Goal: Information Seeking & Learning: Check status

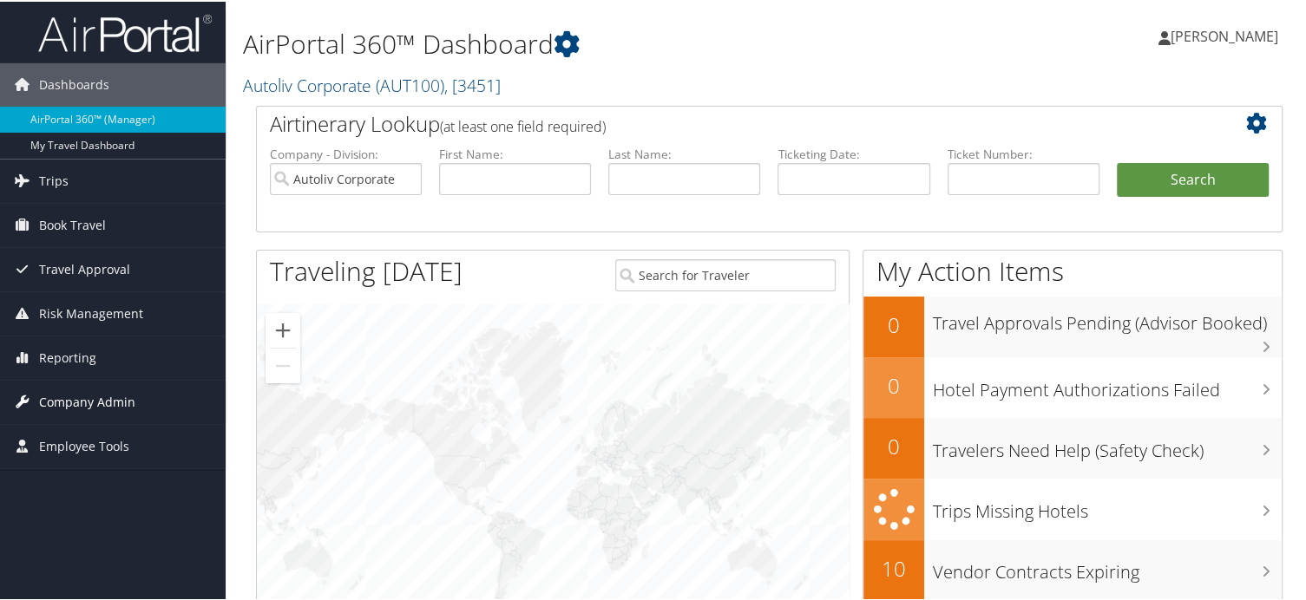
click at [133, 396] on link "Company Admin" at bounding box center [113, 400] width 226 height 43
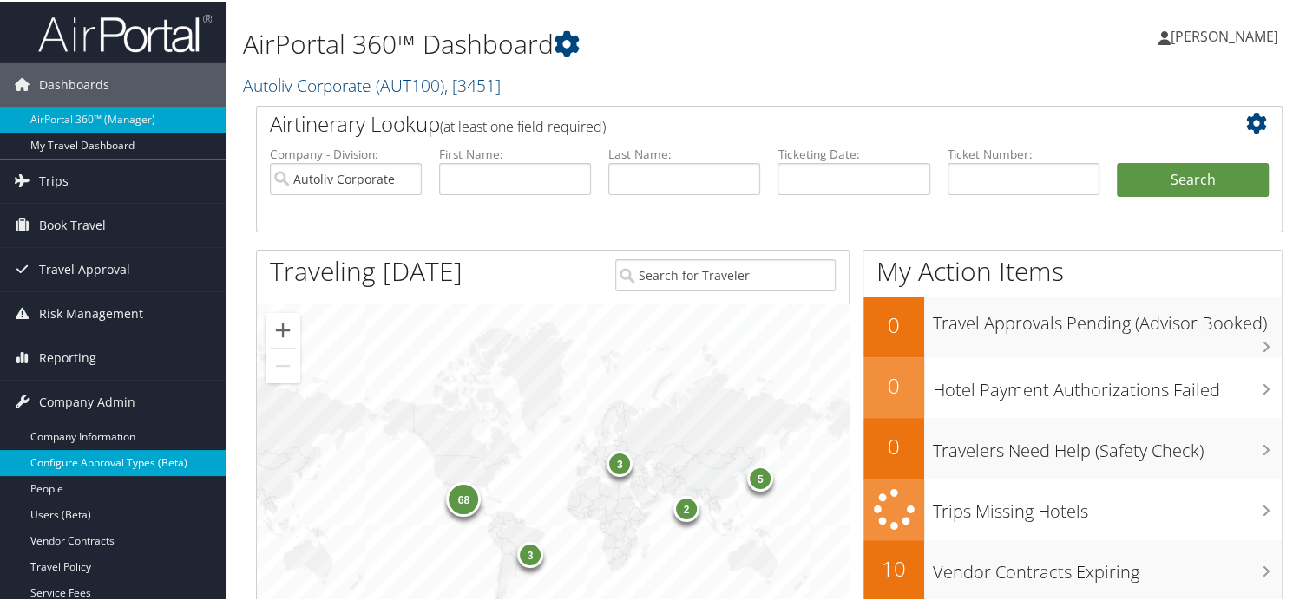
click at [82, 473] on link "Configure Approval Types (Beta)" at bounding box center [113, 461] width 226 height 26
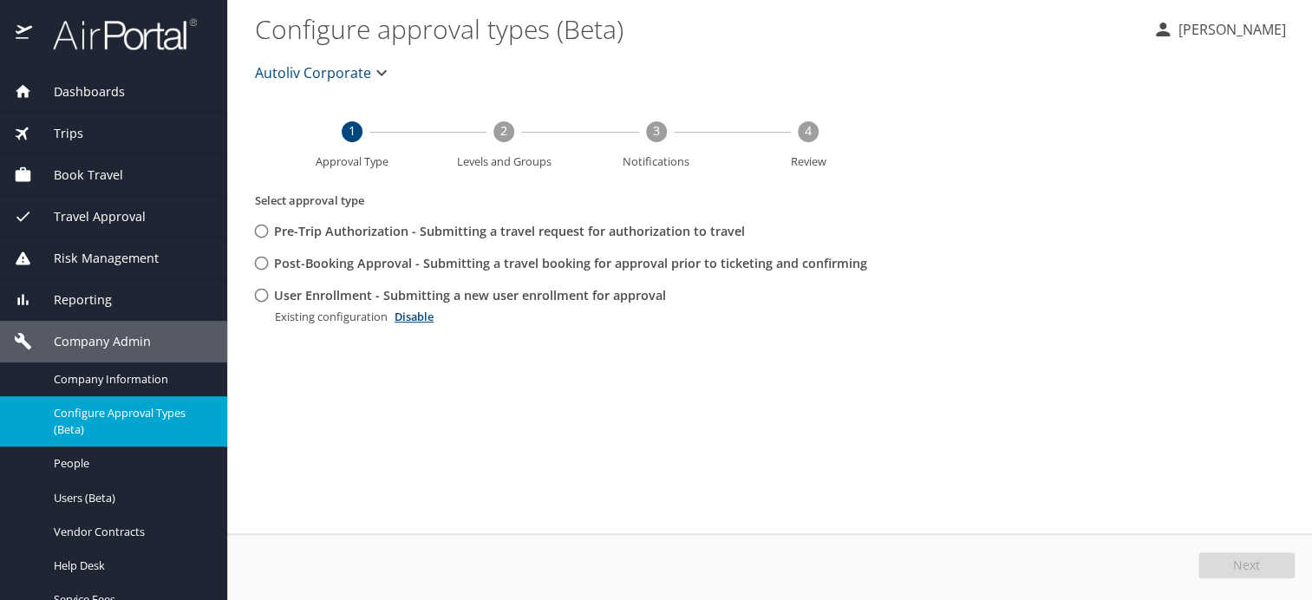
select select "US"
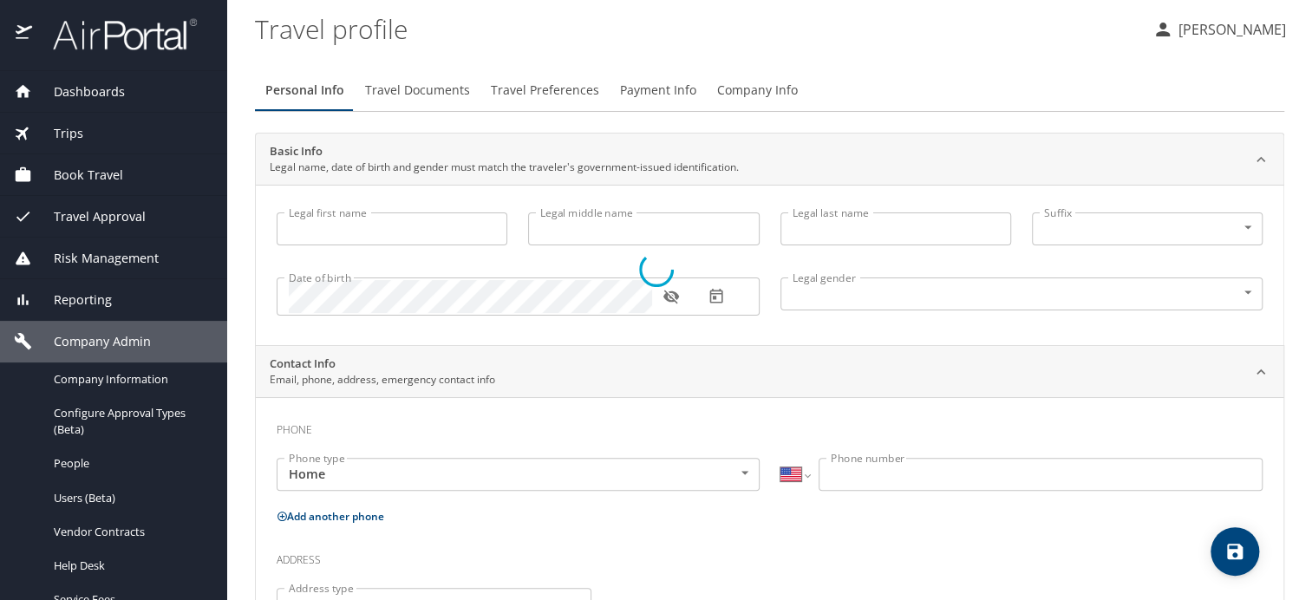
type input "TAMMY"
type input "KANAKIS"
type input "Female"
type input "Shirley"
type input "Klimek Mother"
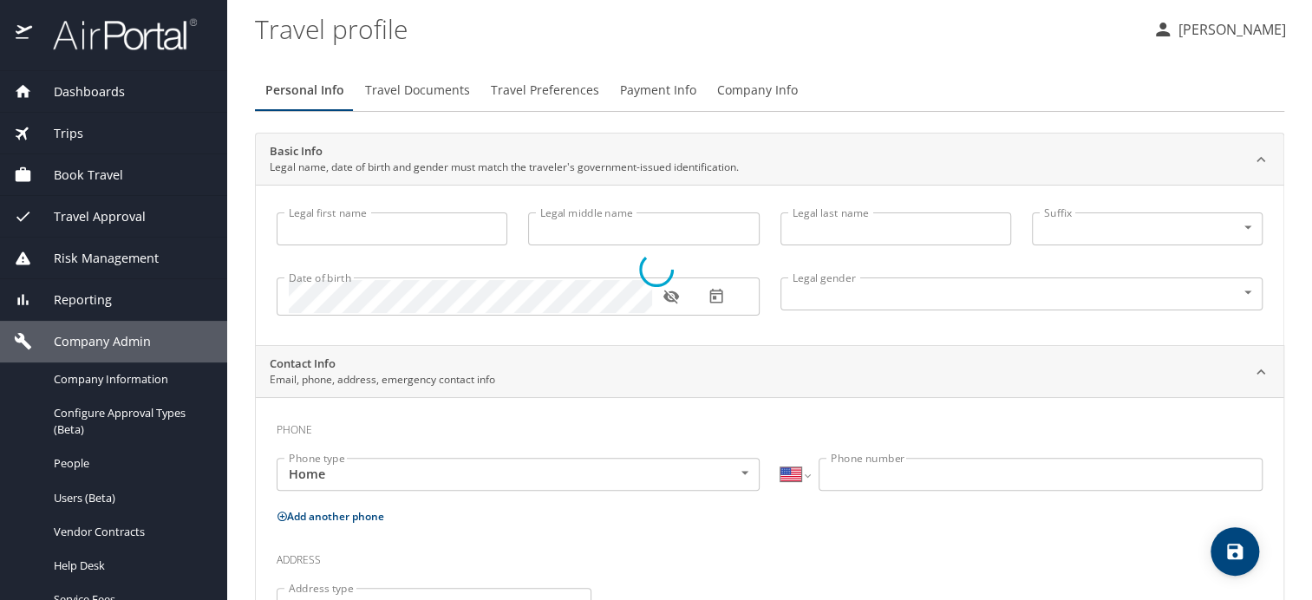
type input "(248) 625-7018"
select select "US"
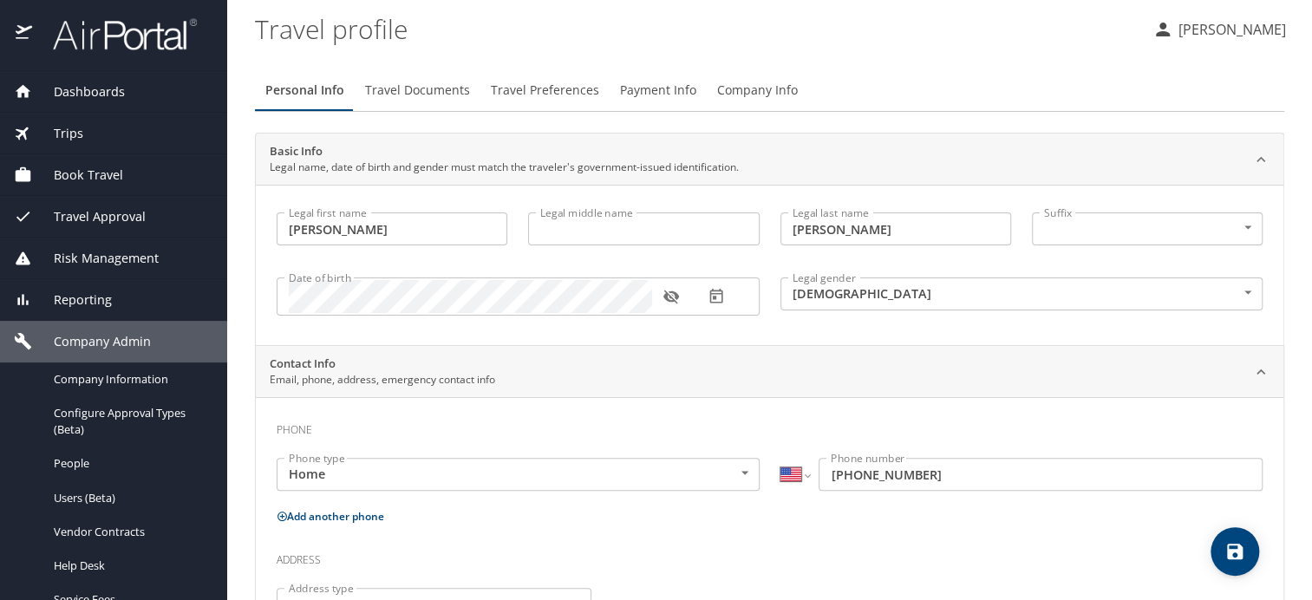
select select "US"
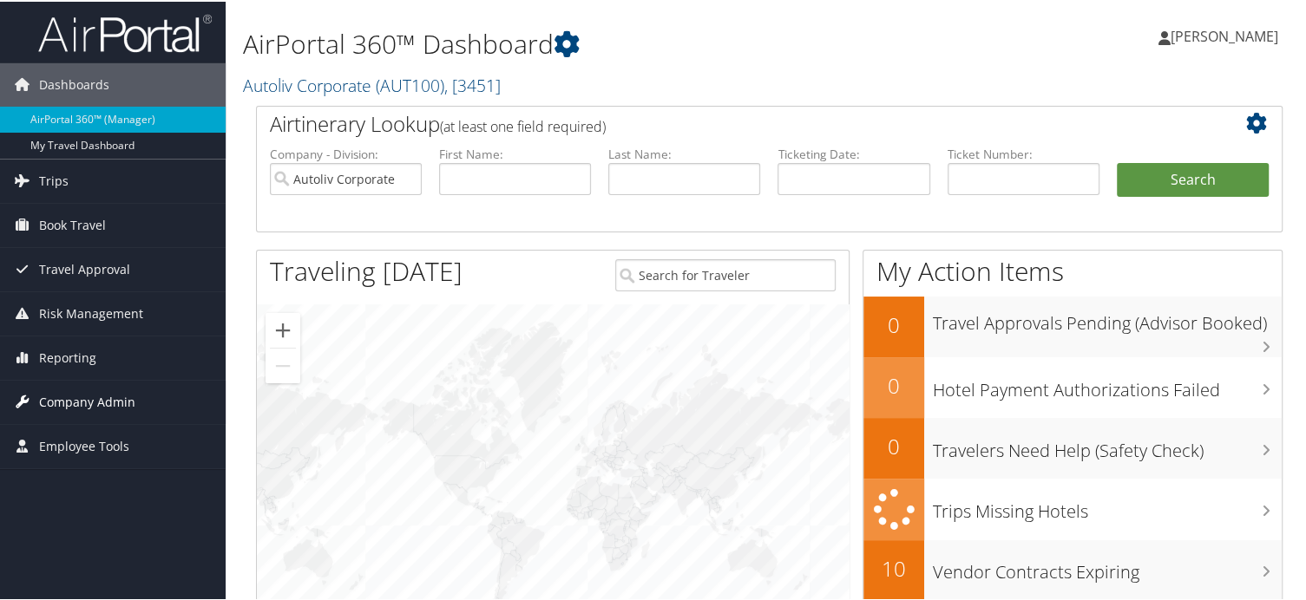
click at [89, 393] on span "Company Admin" at bounding box center [87, 400] width 96 height 43
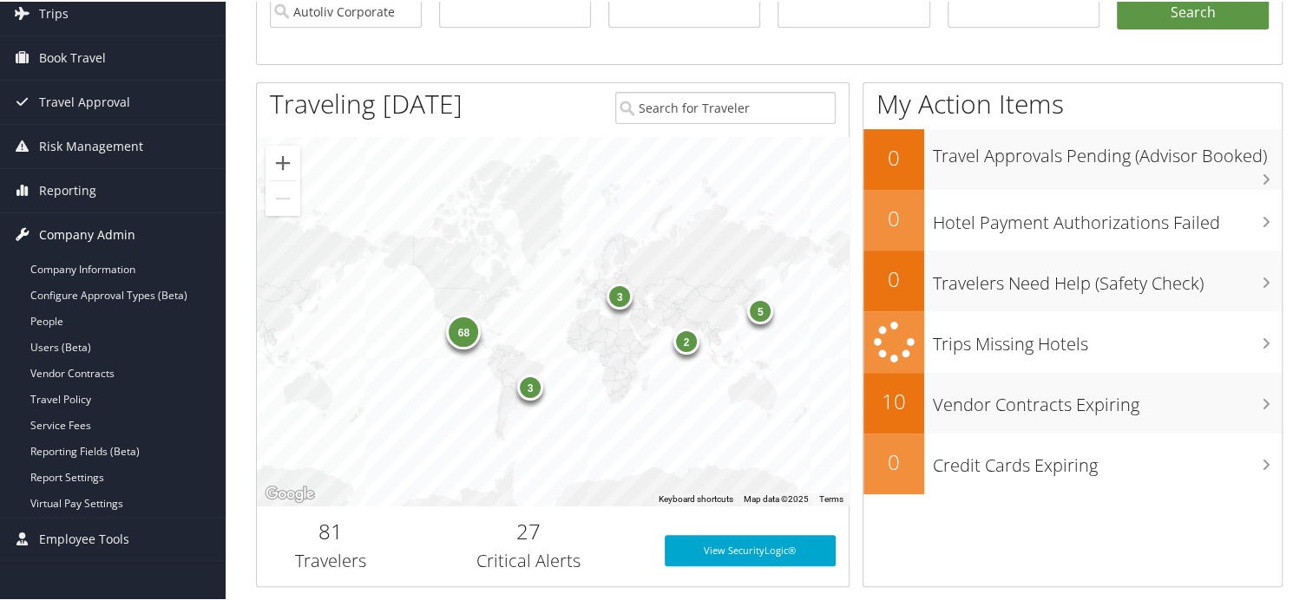
scroll to position [173, 0]
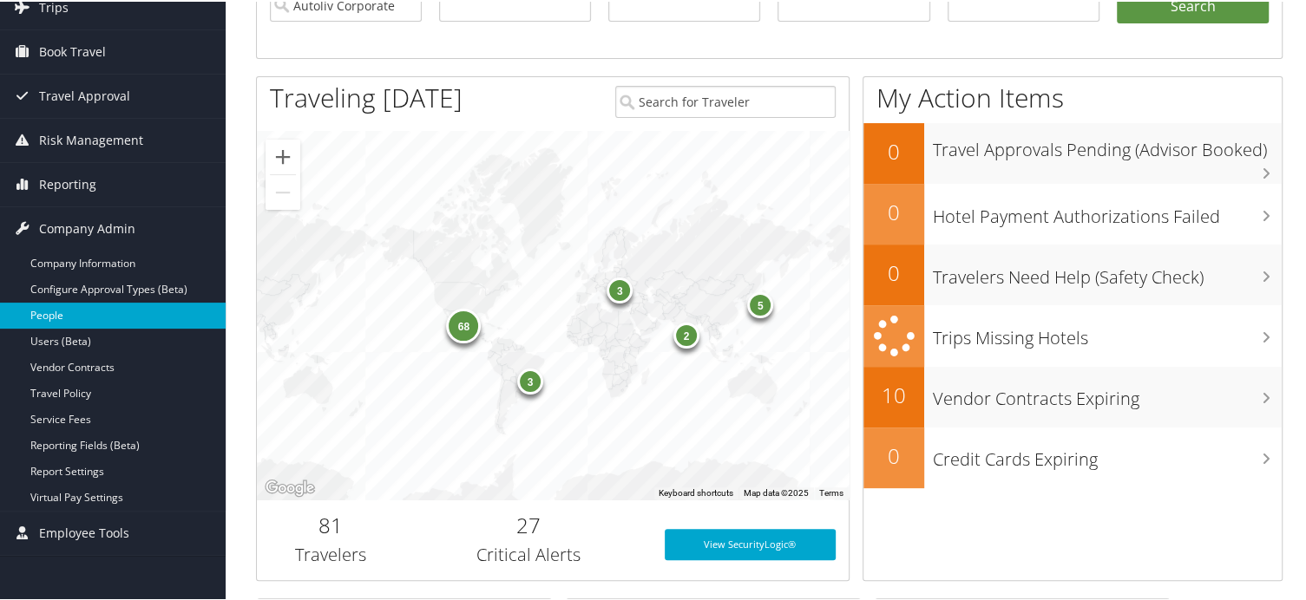
click at [69, 324] on link "People" at bounding box center [113, 314] width 226 height 26
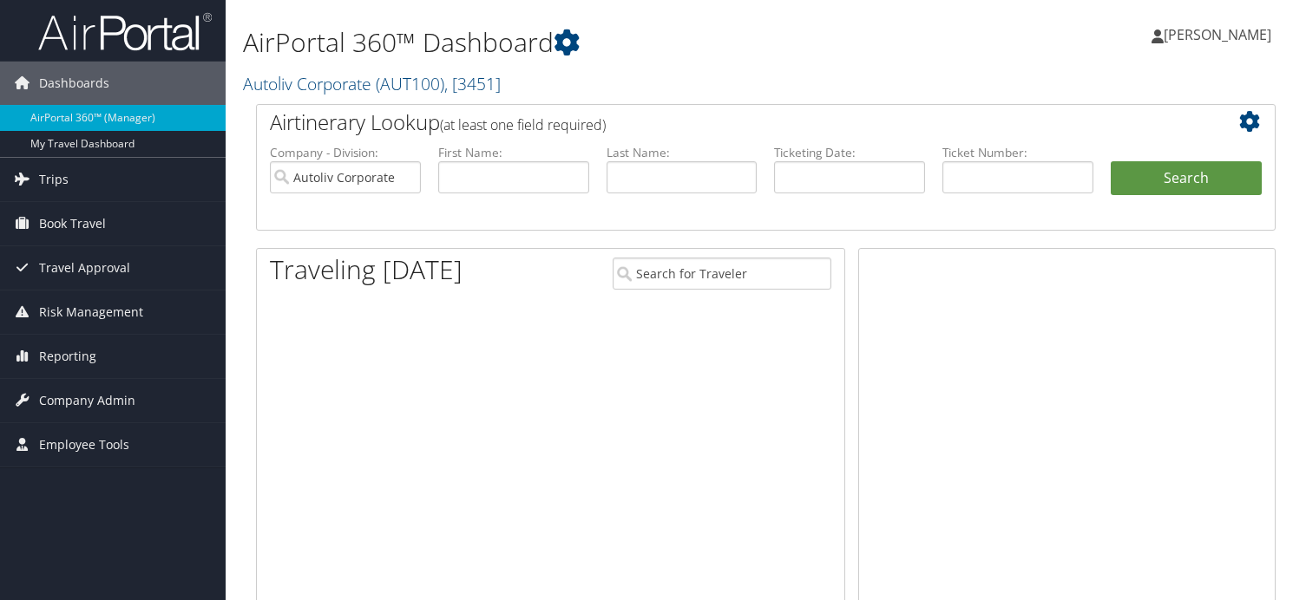
scroll to position [173, 0]
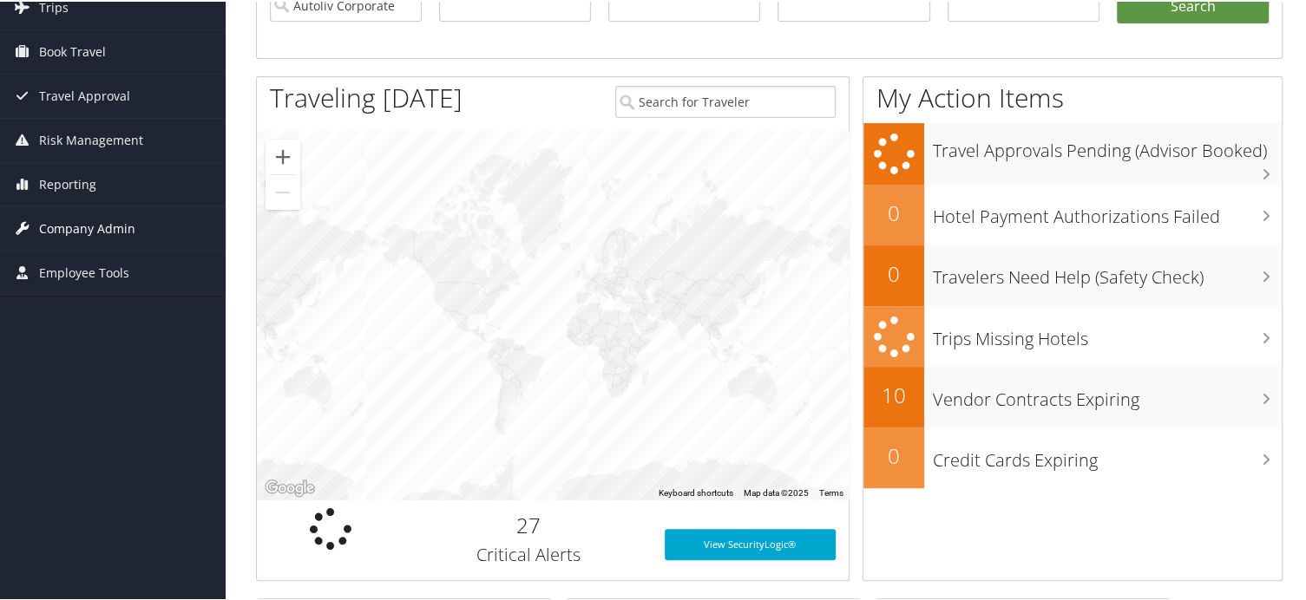
click at [108, 226] on span "Company Admin" at bounding box center [87, 227] width 96 height 43
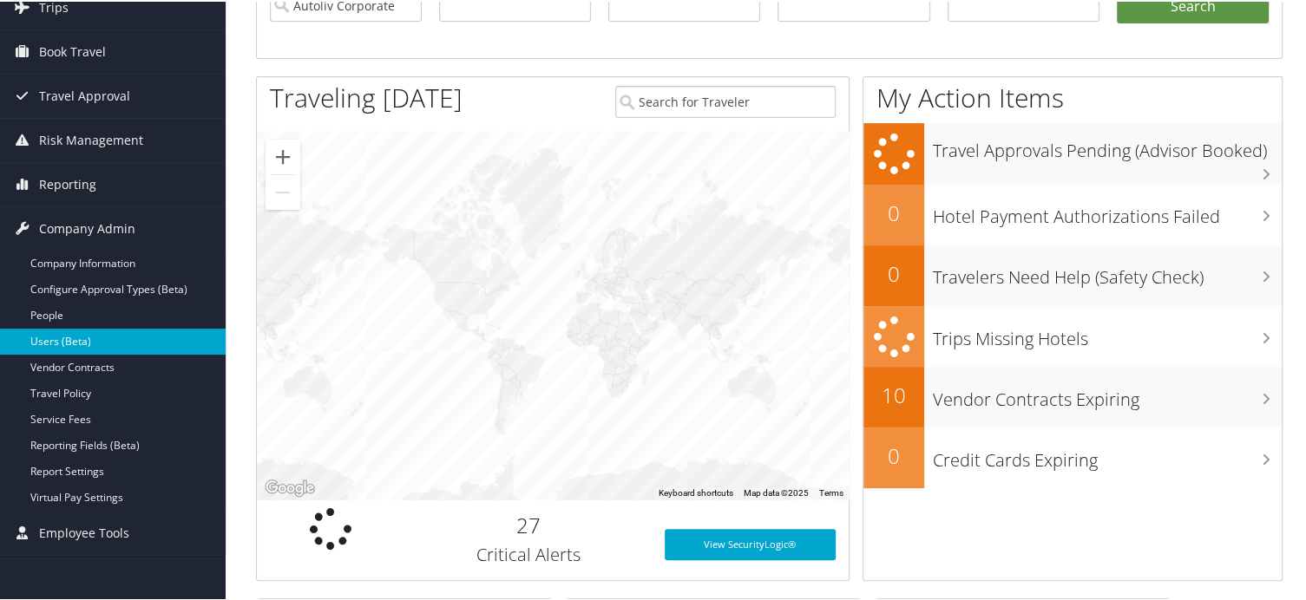
click at [49, 341] on link "Users (Beta)" at bounding box center [113, 340] width 226 height 26
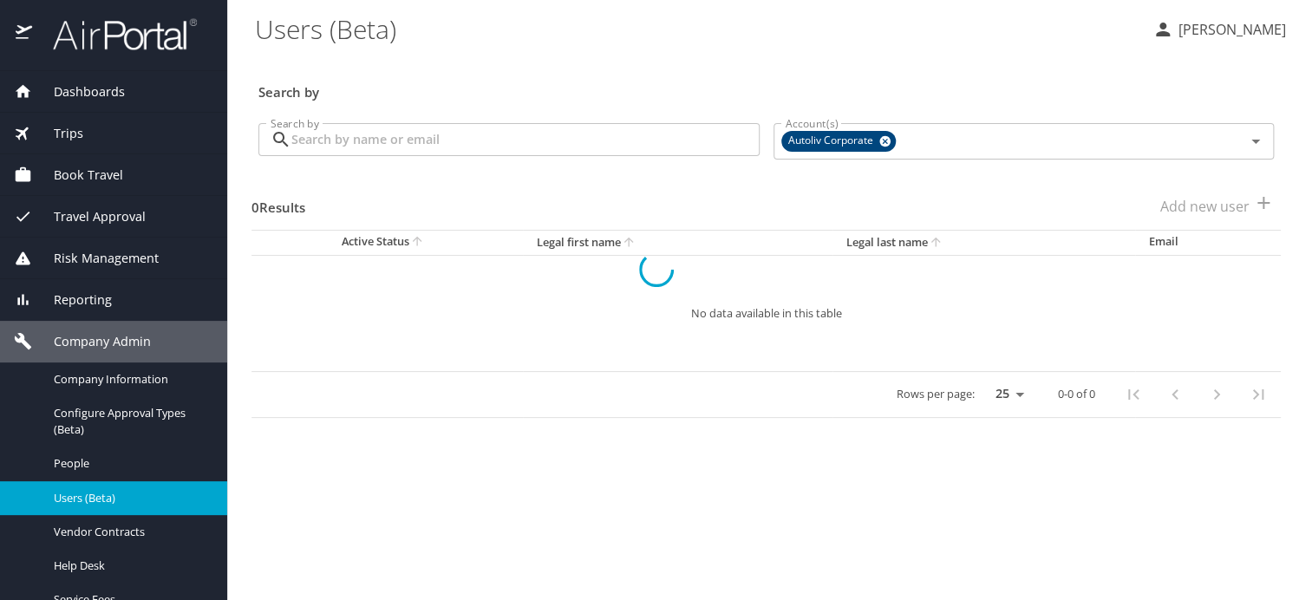
select select "US"
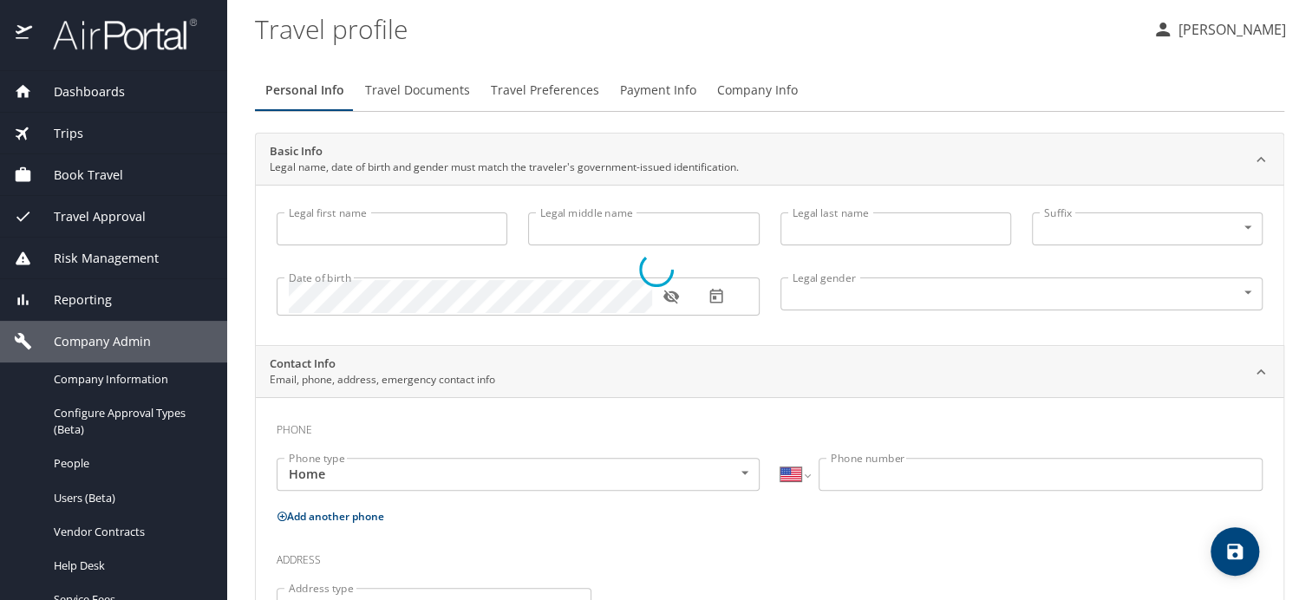
type input "[PERSON_NAME]"
type input "[DEMOGRAPHIC_DATA]"
type input "[PERSON_NAME]"
type input "Klimek Mother"
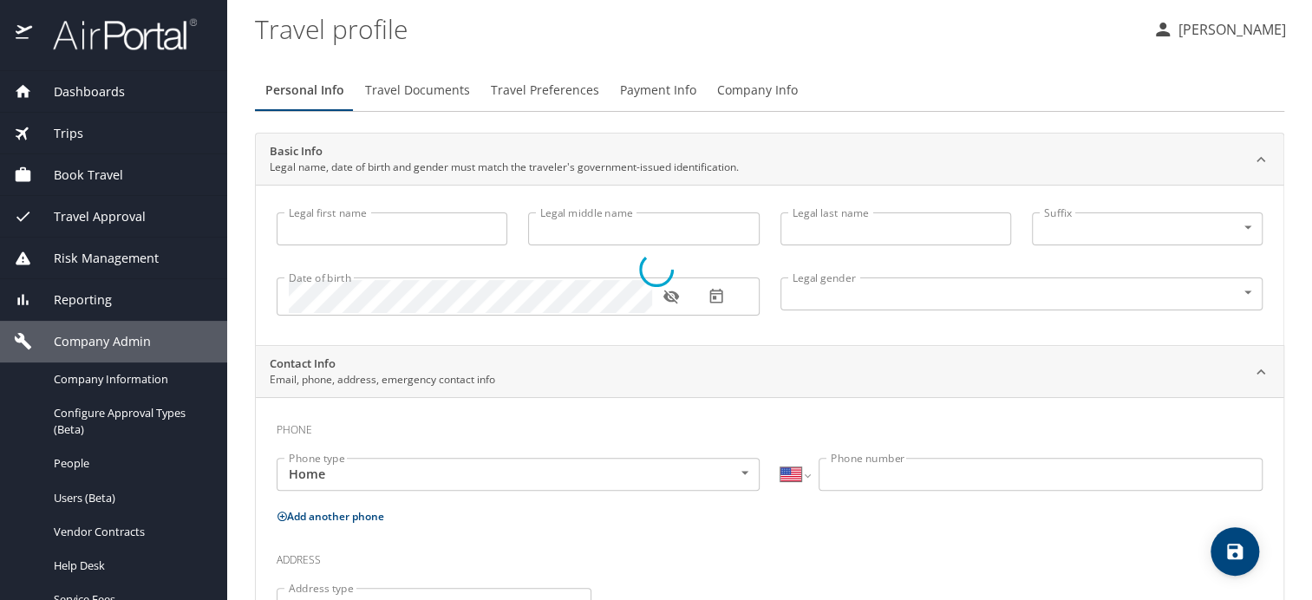
type input "(248) 625-7018"
select select "US"
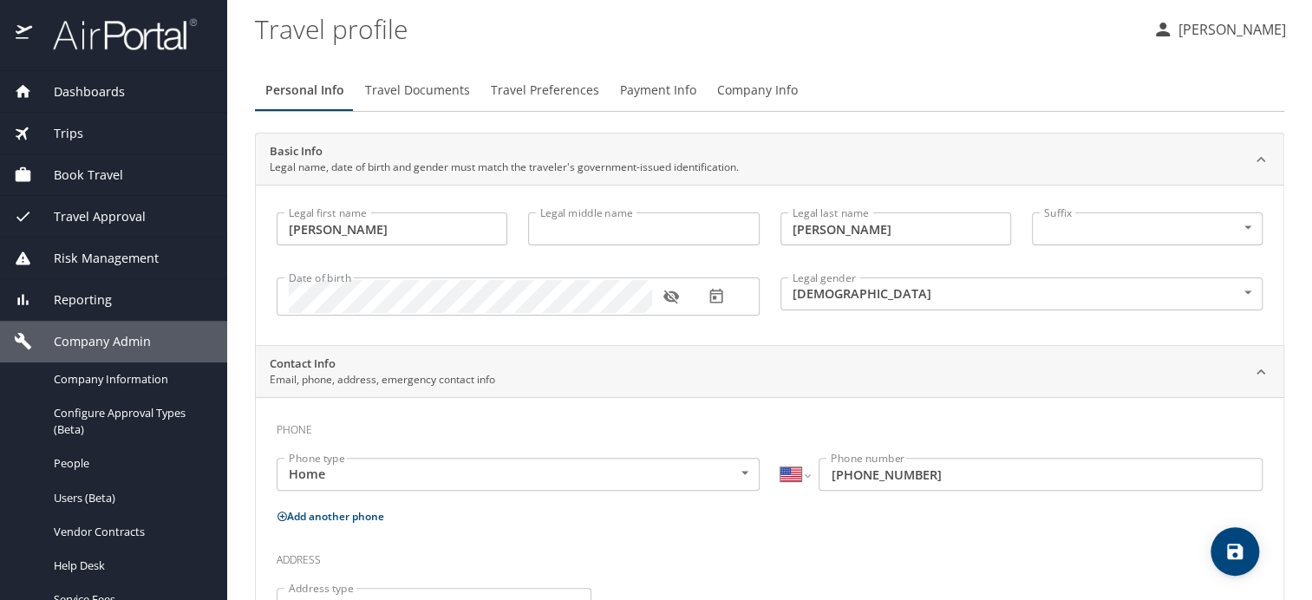
select select "US"
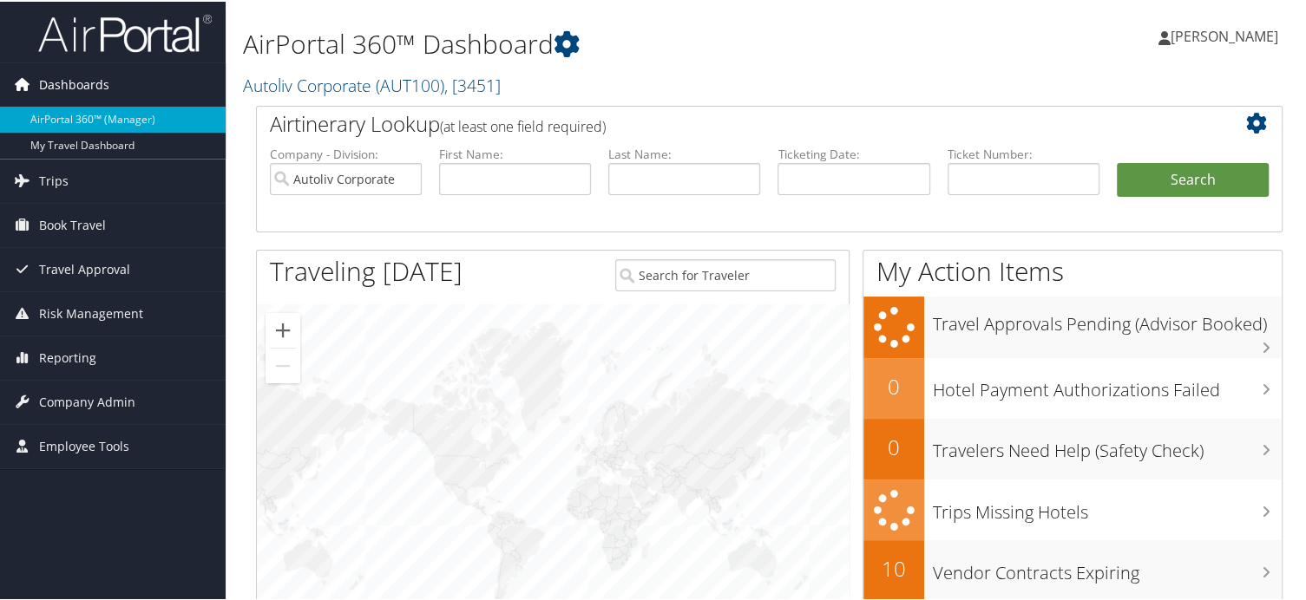
click at [112, 82] on link "Dashboards" at bounding box center [113, 83] width 226 height 43
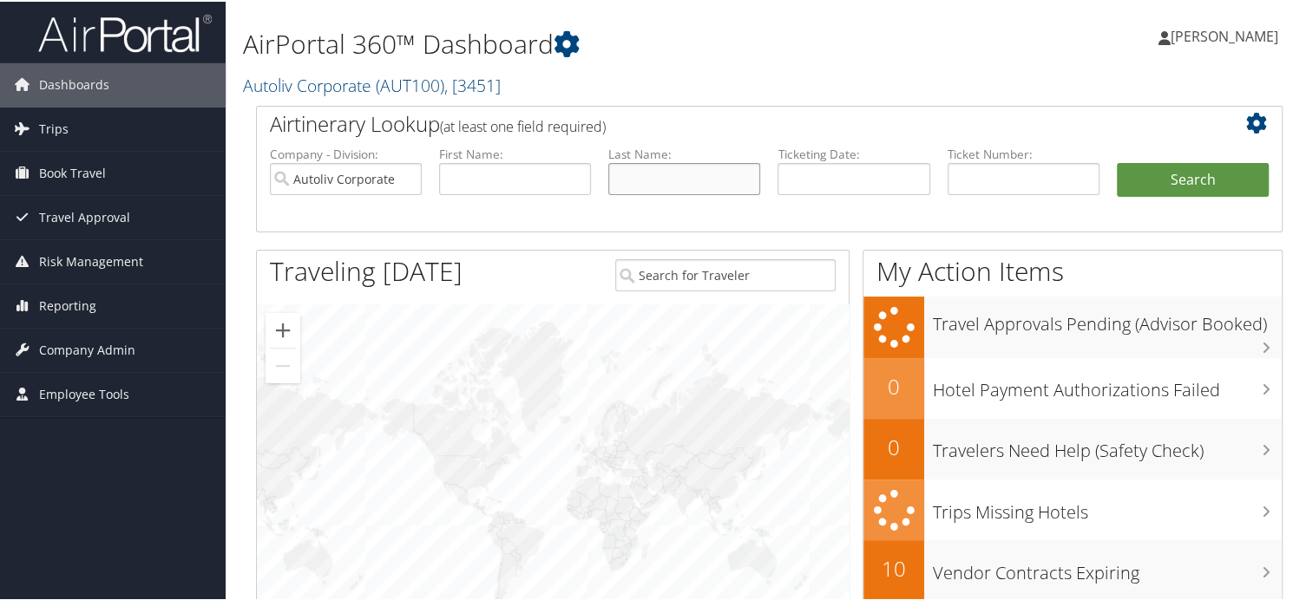
click at [719, 182] on input "text" at bounding box center [684, 177] width 152 height 32
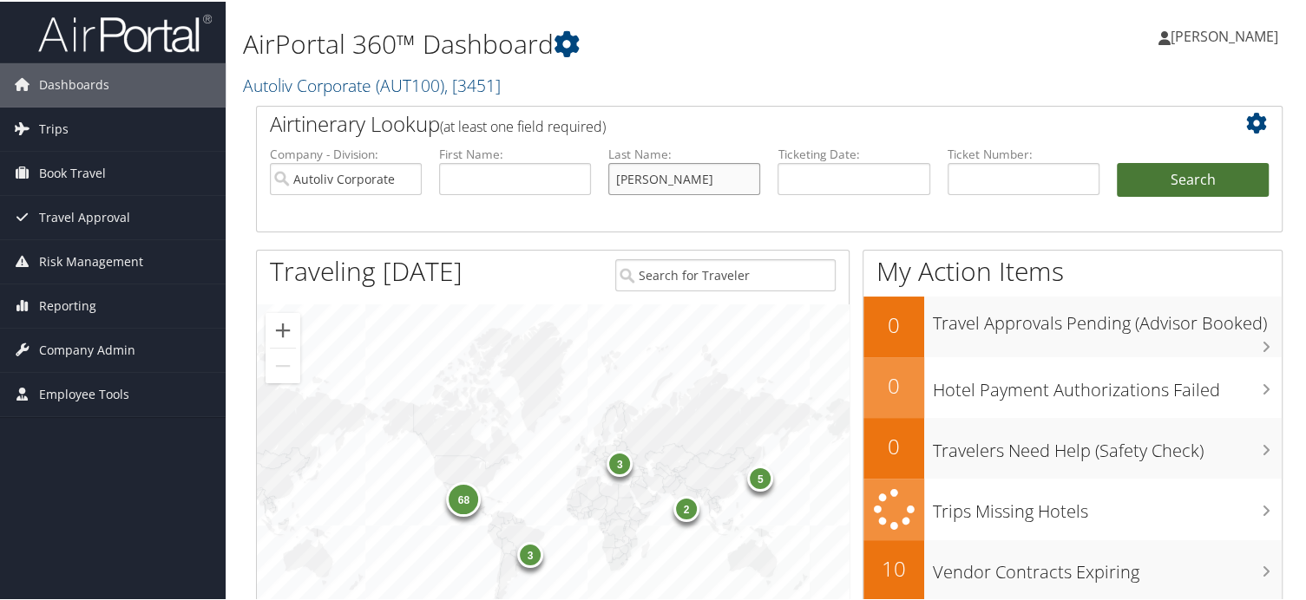
type input "[PERSON_NAME]"
click at [1243, 183] on button "Search" at bounding box center [1192, 178] width 152 height 35
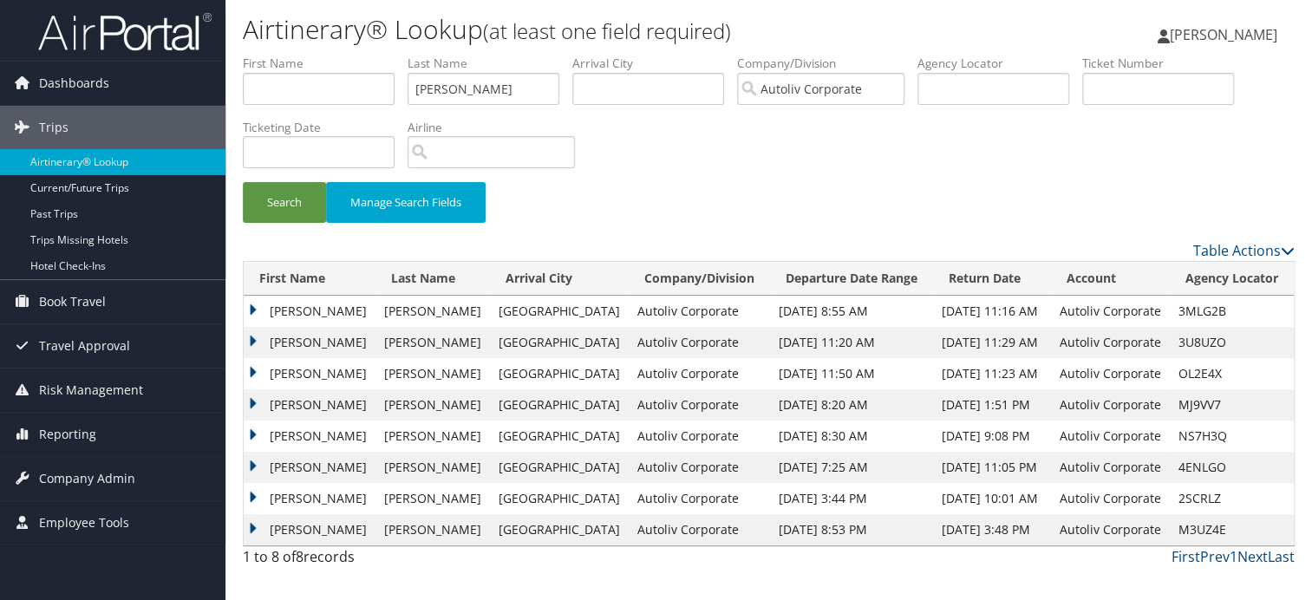
click at [256, 301] on td "[PERSON_NAME]" at bounding box center [310, 311] width 132 height 31
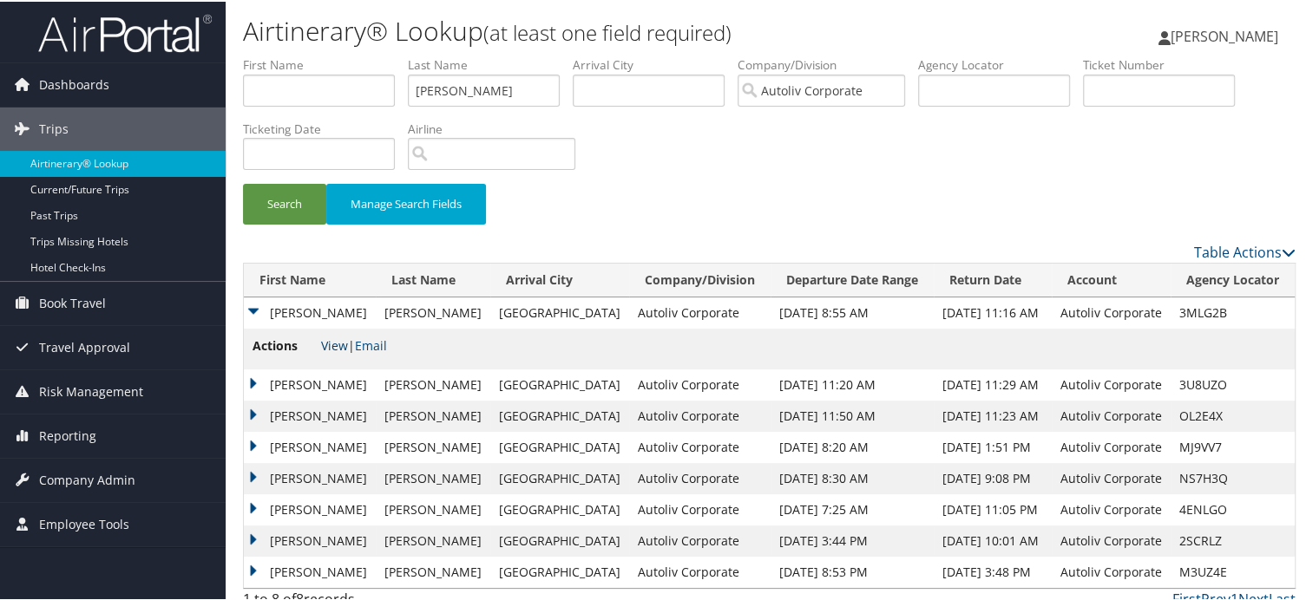
click at [335, 344] on link "View" at bounding box center [334, 344] width 27 height 16
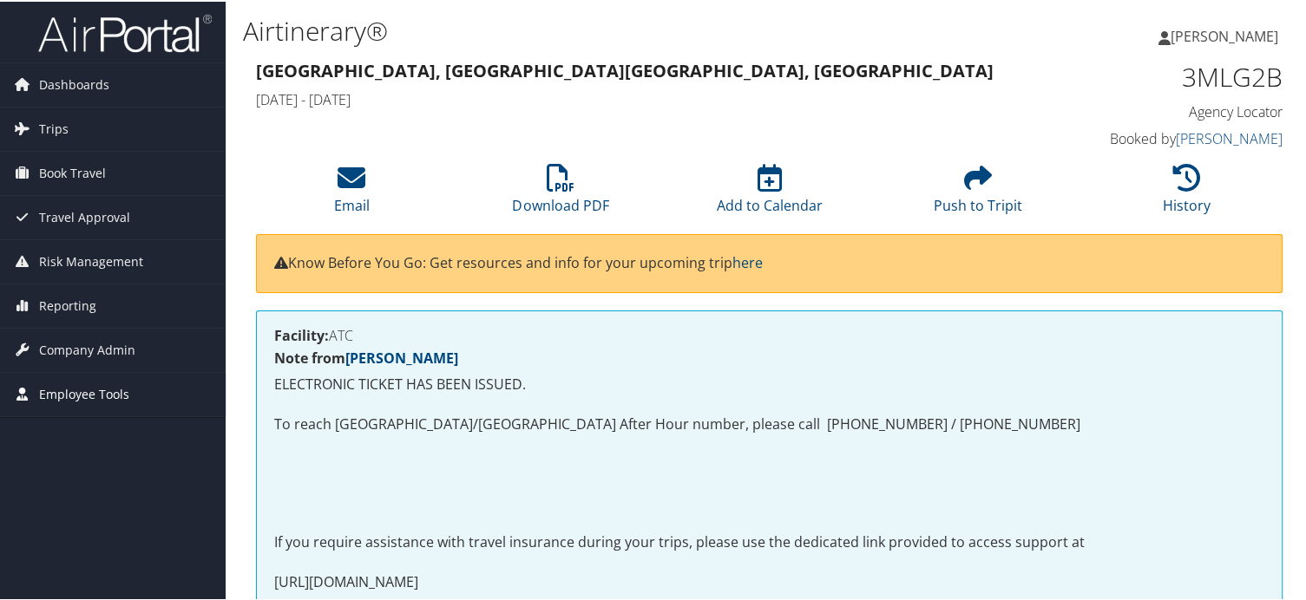
click at [106, 384] on span "Employee Tools" at bounding box center [84, 392] width 90 height 43
click at [48, 411] on span "Employee Tools" at bounding box center [84, 392] width 90 height 43
click at [90, 85] on span "Dashboards" at bounding box center [74, 83] width 70 height 43
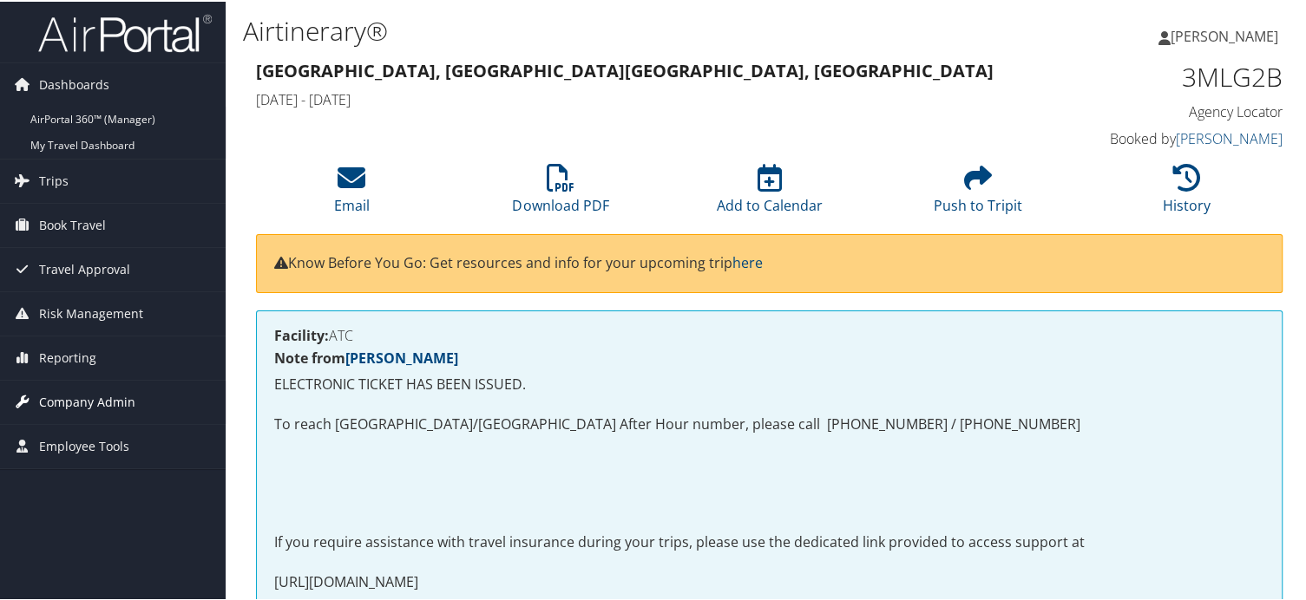
click at [77, 405] on span "Company Admin" at bounding box center [87, 400] width 96 height 43
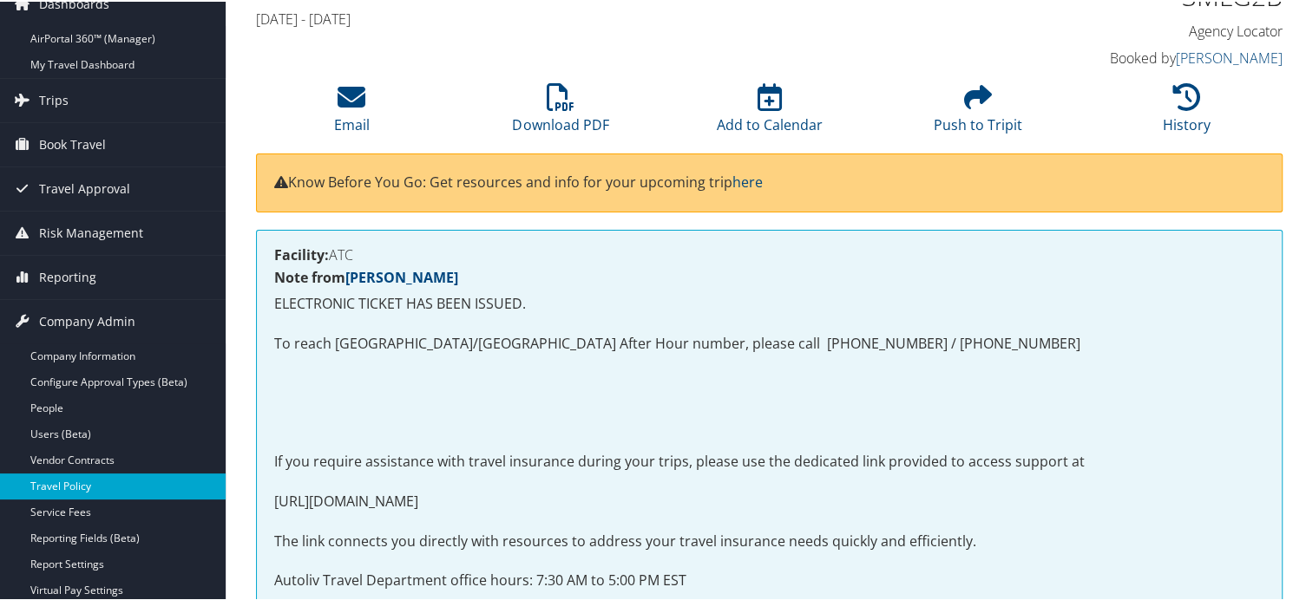
scroll to position [173, 0]
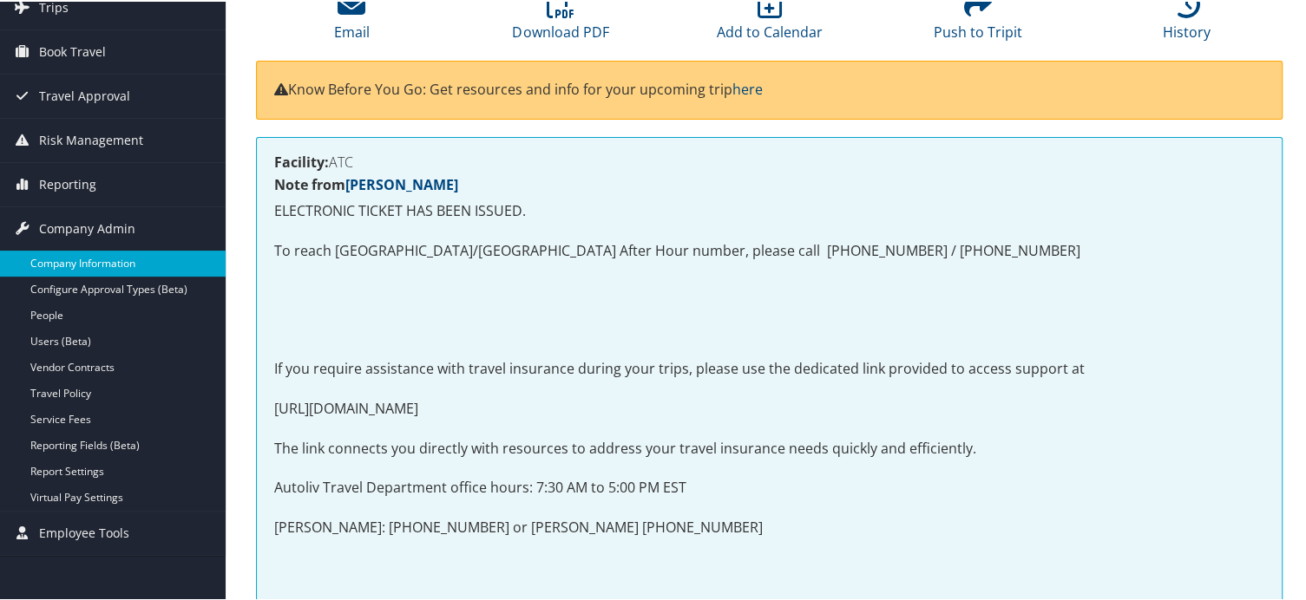
click at [102, 267] on link "Company Information" at bounding box center [113, 262] width 226 height 26
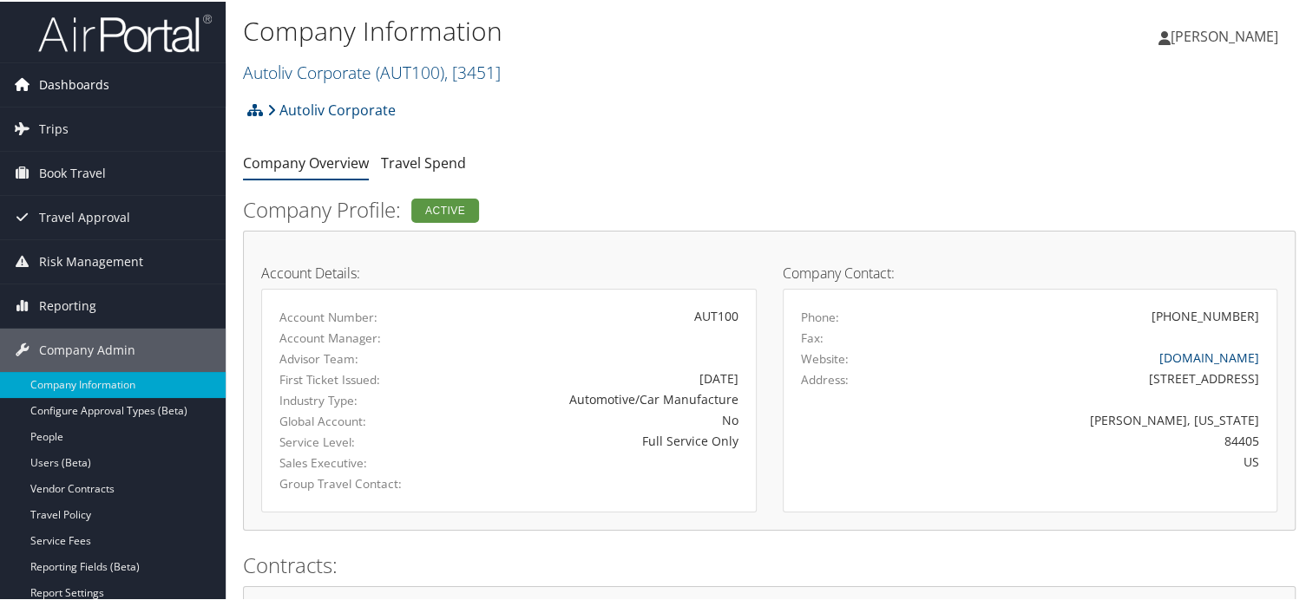
click at [88, 79] on span "Dashboards" at bounding box center [74, 83] width 70 height 43
